Goal: Book appointment/travel/reservation

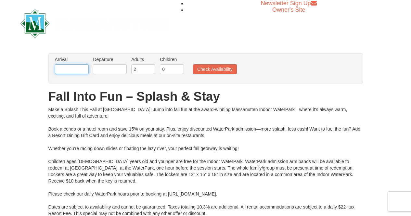
click at [84, 70] on input "text" at bounding box center [72, 69] width 34 height 10
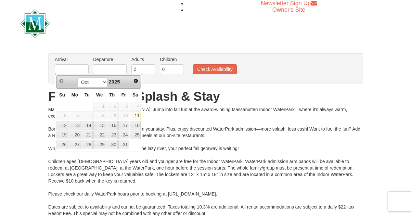
click at [137, 116] on link "11" at bounding box center [135, 116] width 11 height 9
type input "[DATE]"
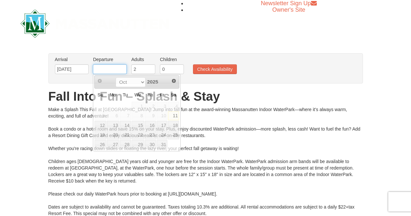
click at [111, 69] on input "text" at bounding box center [110, 69] width 34 height 10
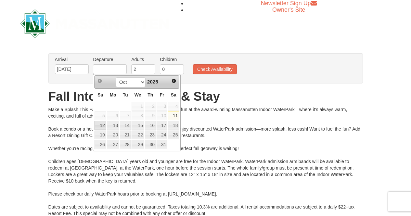
click at [105, 124] on link "12" at bounding box center [100, 125] width 11 height 9
type input "[DATE]"
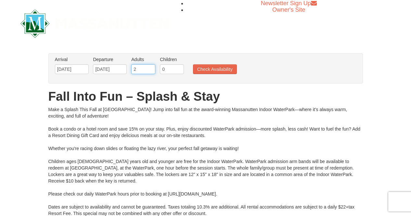
click at [149, 73] on input "2" at bounding box center [143, 69] width 24 height 10
type input "3"
click at [153, 67] on input "3" at bounding box center [143, 69] width 24 height 10
drag, startPoint x: 166, startPoint y: 68, endPoint x: 176, endPoint y: 70, distance: 9.9
click at [167, 68] on input "0" at bounding box center [172, 69] width 24 height 10
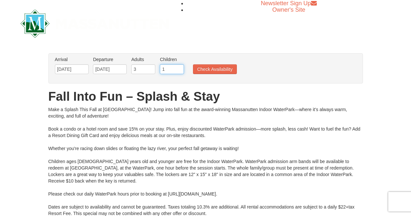
click at [180, 67] on input "1" at bounding box center [172, 69] width 24 height 10
click at [180, 67] on input "2" at bounding box center [172, 69] width 24 height 10
type input "3"
click at [180, 67] on input "3" at bounding box center [172, 69] width 24 height 10
click at [207, 72] on button "Check Availability" at bounding box center [215, 69] width 44 height 10
